Goal: Information Seeking & Learning: Learn about a topic

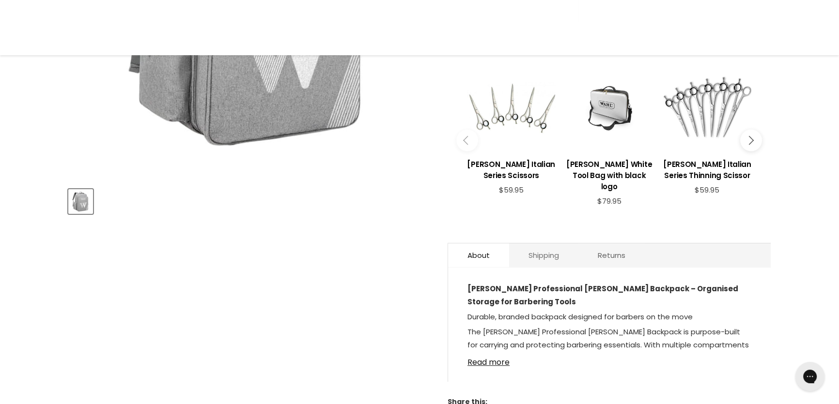
scroll to position [440, 0]
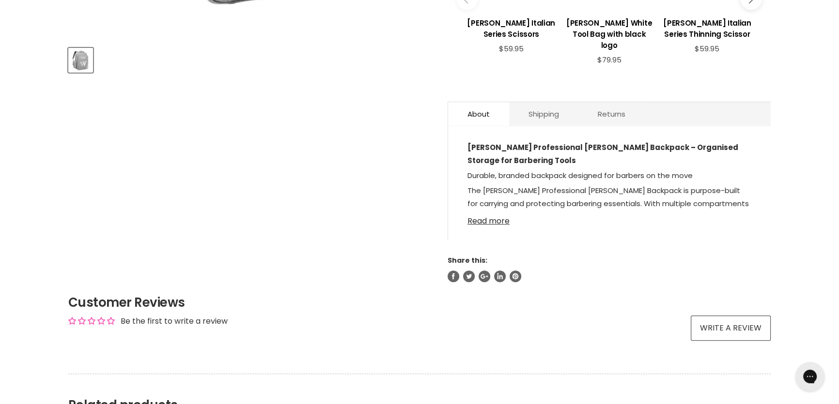
click at [495, 211] on link "Read more" at bounding box center [609, 218] width 284 height 15
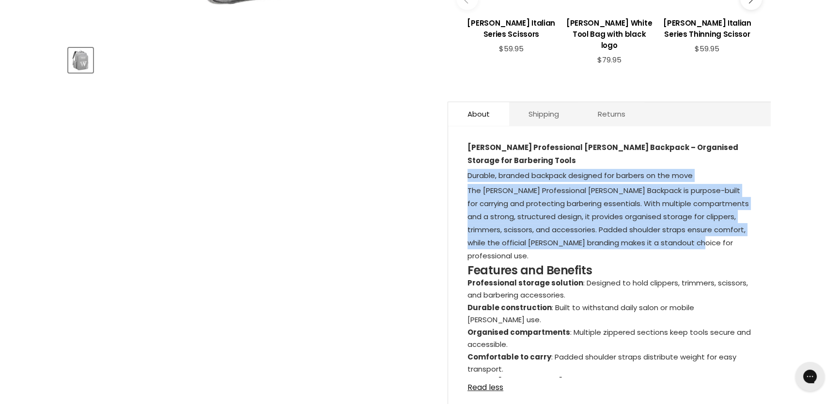
drag, startPoint x: 466, startPoint y: 143, endPoint x: 721, endPoint y: 213, distance: 265.1
click at [721, 213] on div "Wahl Professional Barber Backpack – Organised Storage for Barbering Tools Durab…" at bounding box center [609, 271] width 323 height 271
copy div "Durable, branded backpack designed for barbers on the move The Wahl Professiona…"
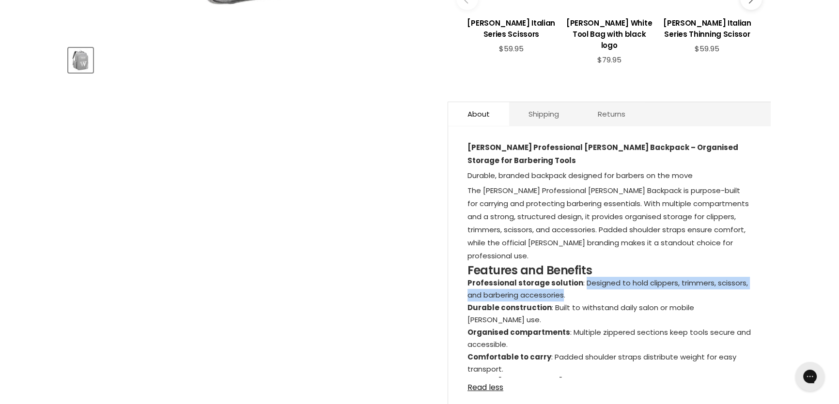
drag, startPoint x: 581, startPoint y: 243, endPoint x: 565, endPoint y: 253, distance: 18.9
click at [565, 277] on li "Professional storage solution : Designed to hold clippers, trimmers, scissors, …" at bounding box center [609, 289] width 284 height 25
copy li "Designed to hold clippers, trimmers, scissors, and barbering accessories"
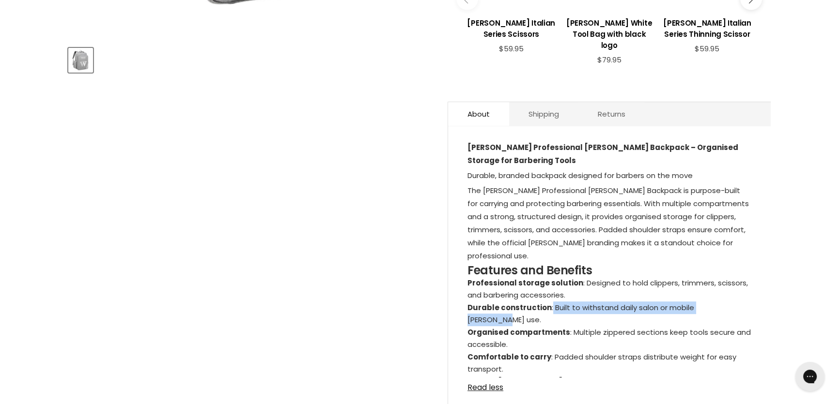
drag, startPoint x: 547, startPoint y: 266, endPoint x: 731, endPoint y: 271, distance: 184.2
click at [731, 302] on li "Durable construction : Built to withstand daily salon or mobile barber use." at bounding box center [609, 314] width 284 height 25
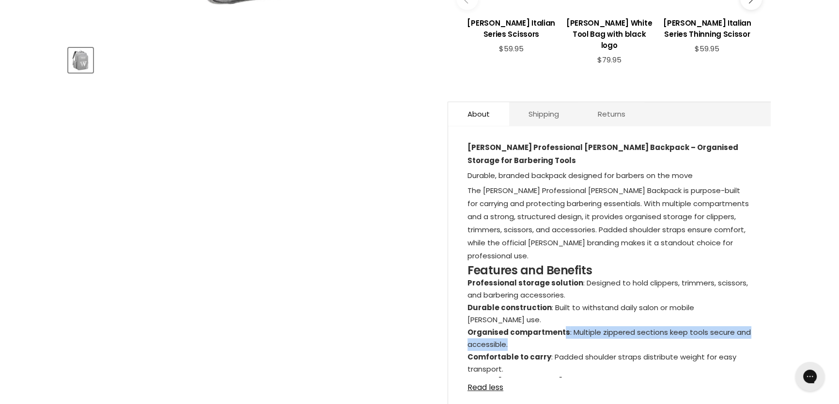
drag, startPoint x: 562, startPoint y: 281, endPoint x: 578, endPoint y: 286, distance: 16.9
click at [573, 327] on li "Organised compartments : Multiple zippered sections keep tools secure and acces…" at bounding box center [609, 339] width 284 height 25
click at [578, 327] on li "Organised compartments : Multiple zippered sections keep tools secure and acces…" at bounding box center [609, 339] width 284 height 25
click at [571, 327] on li "Organised compartments : Multiple zippered sections keep tools secure and acces…" at bounding box center [609, 339] width 284 height 25
drag, startPoint x: 567, startPoint y: 280, endPoint x: 506, endPoint y: 290, distance: 61.8
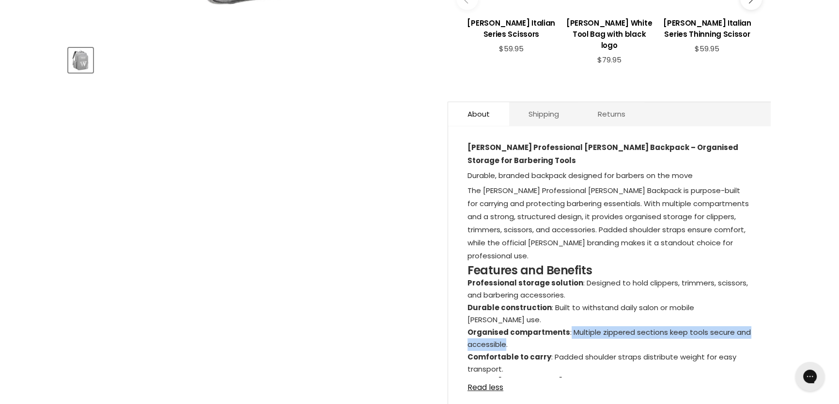
click at [506, 327] on li "Organised compartments : Multiple zippered sections keep tools secure and acces…" at bounding box center [609, 339] width 284 height 25
click at [471, 327] on strong "Organised compartments" at bounding box center [518, 332] width 103 height 10
drag, startPoint x: 571, startPoint y: 279, endPoint x: 504, endPoint y: 287, distance: 67.4
click at [504, 327] on li "Organised compartments : Multiple zippered sections keep tools secure and acces…" at bounding box center [609, 339] width 284 height 25
copy li "Multiple zippered sections keep tools secure and accessible"
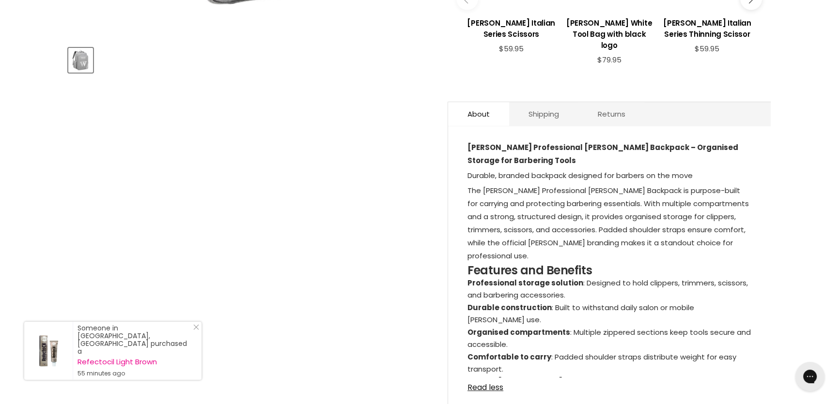
click at [504, 327] on strong "Organised compartments" at bounding box center [518, 332] width 103 height 10
drag, startPoint x: 507, startPoint y: 280, endPoint x: 564, endPoint y: 279, distance: 57.2
click at [564, 327] on strong "Organised compartments" at bounding box center [518, 332] width 103 height 10
copy strong "compartments"
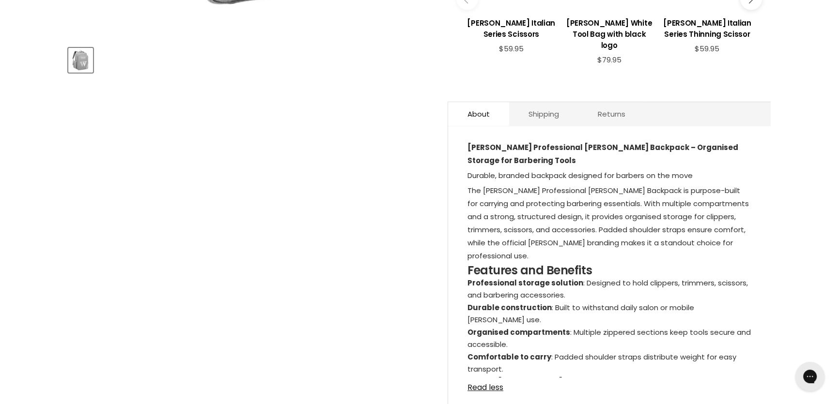
click at [557, 351] on li "Comfortable to carry : Padded shoulder straps distribute weight for easy transp…" at bounding box center [609, 363] width 284 height 25
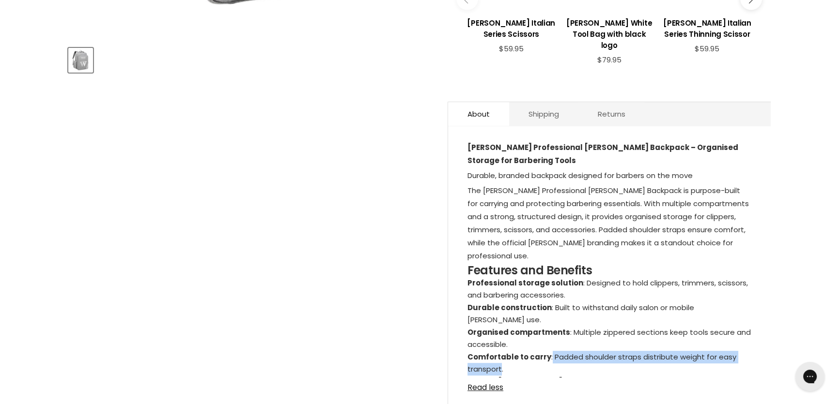
drag, startPoint x: 547, startPoint y: 304, endPoint x: 500, endPoint y: 315, distance: 48.8
click at [500, 351] on li "Comfortable to carry : Padded shoulder straps distribute weight for easy transp…" at bounding box center [609, 363] width 284 height 25
copy li "Padded shoulder straps distribute weight for easy transport"
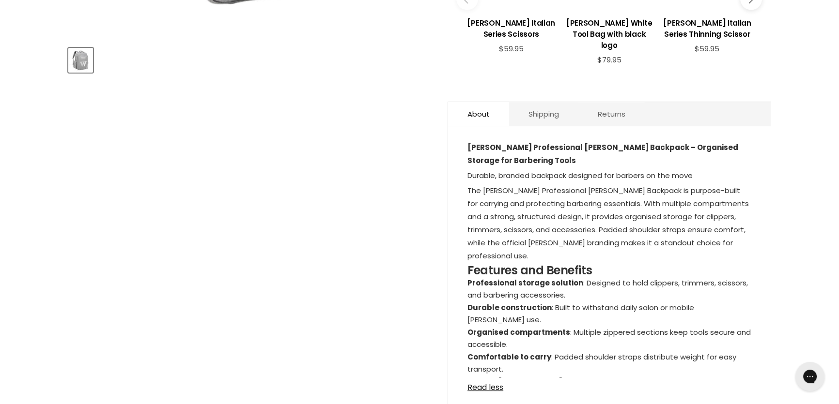
drag, startPoint x: 466, startPoint y: 342, endPoint x: 539, endPoint y: 356, distance: 74.3
click at [539, 356] on div "Wahl Professional Barber Backpack – Organised Storage for Barbering Tools Durab…" at bounding box center [609, 271] width 323 height 271
copy p "Ideal for barbers and stylists needing a practical and professional way to tran…"
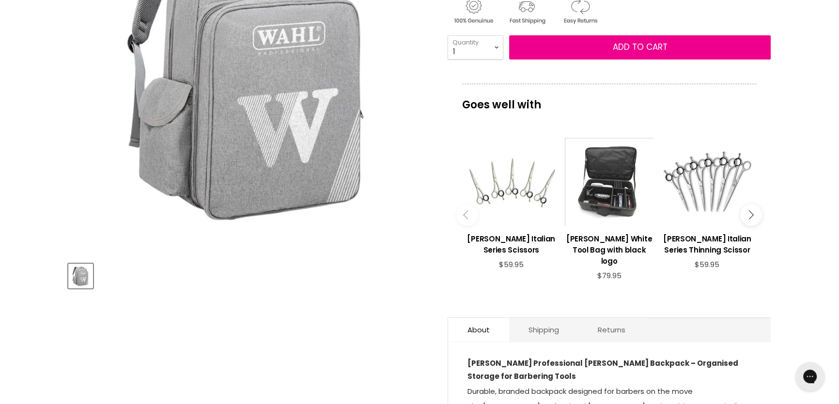
scroll to position [88, 0]
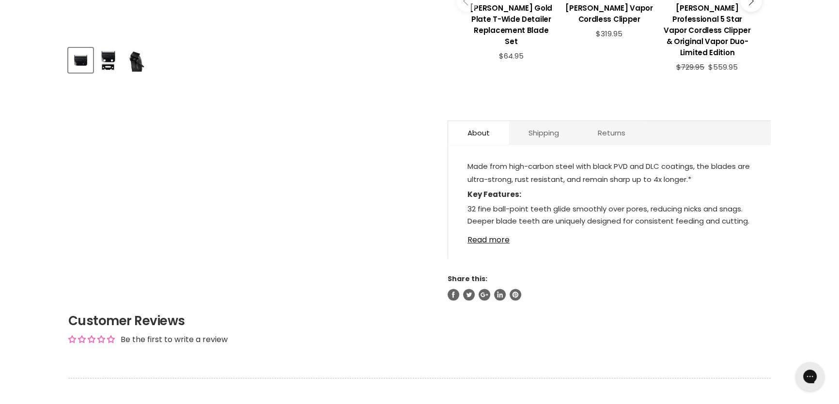
scroll to position [440, 0]
click at [497, 230] on link "Read more" at bounding box center [609, 237] width 284 height 15
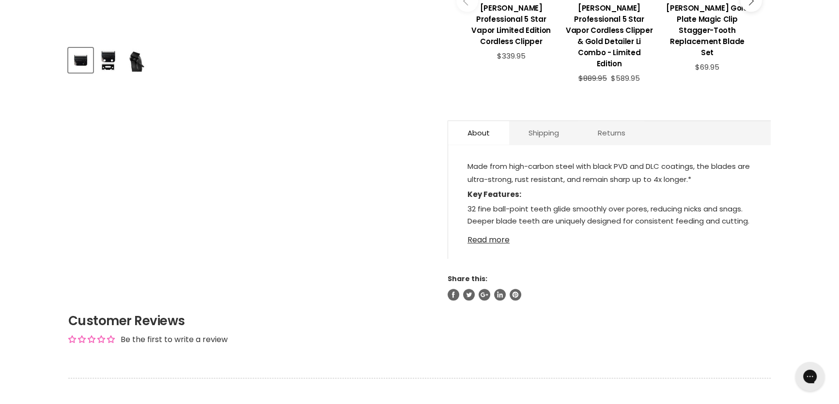
click at [491, 230] on link "Read more" at bounding box center [609, 237] width 284 height 15
